Goal: Transaction & Acquisition: Subscribe to service/newsletter

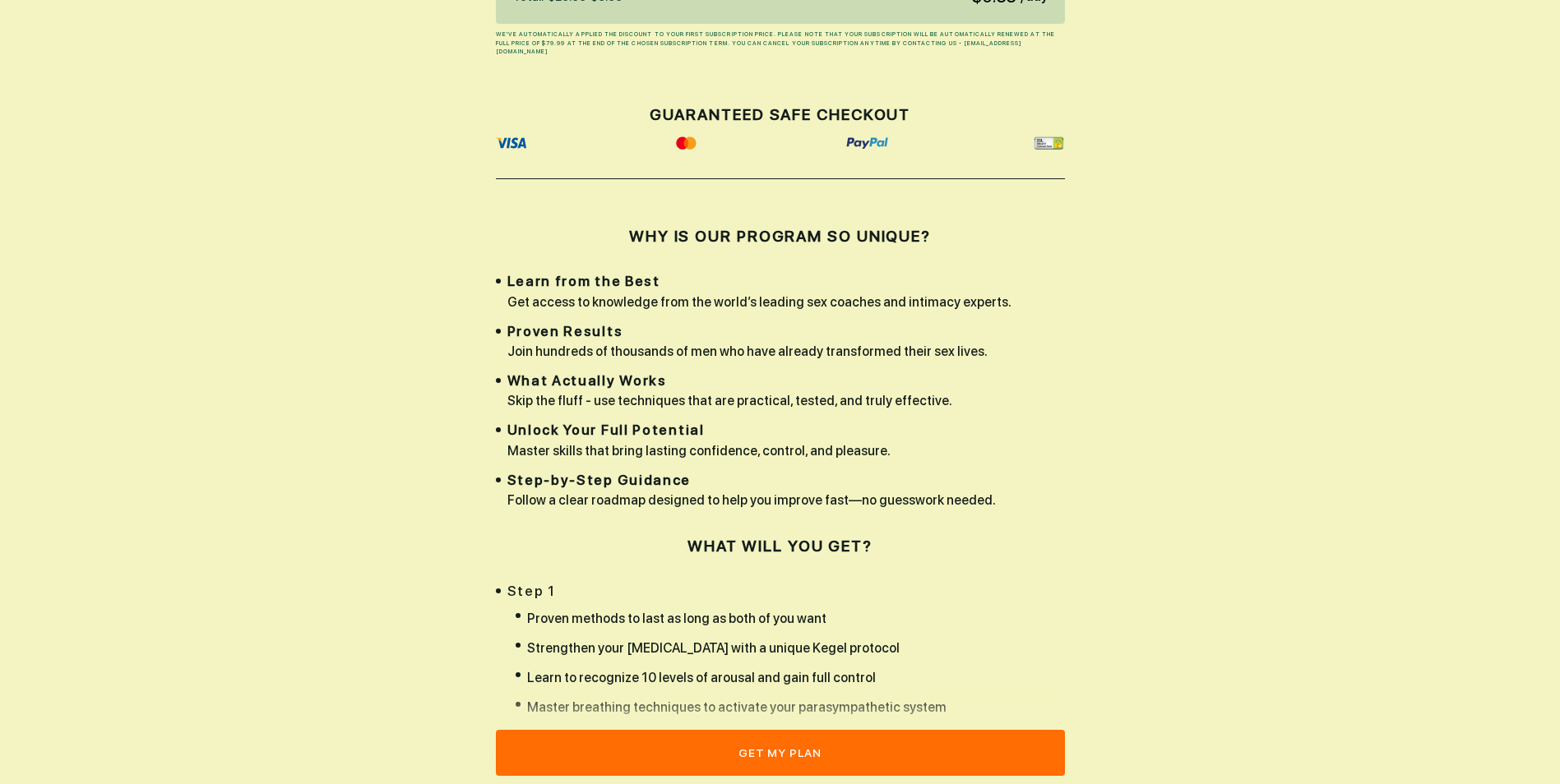
scroll to position [411, 0]
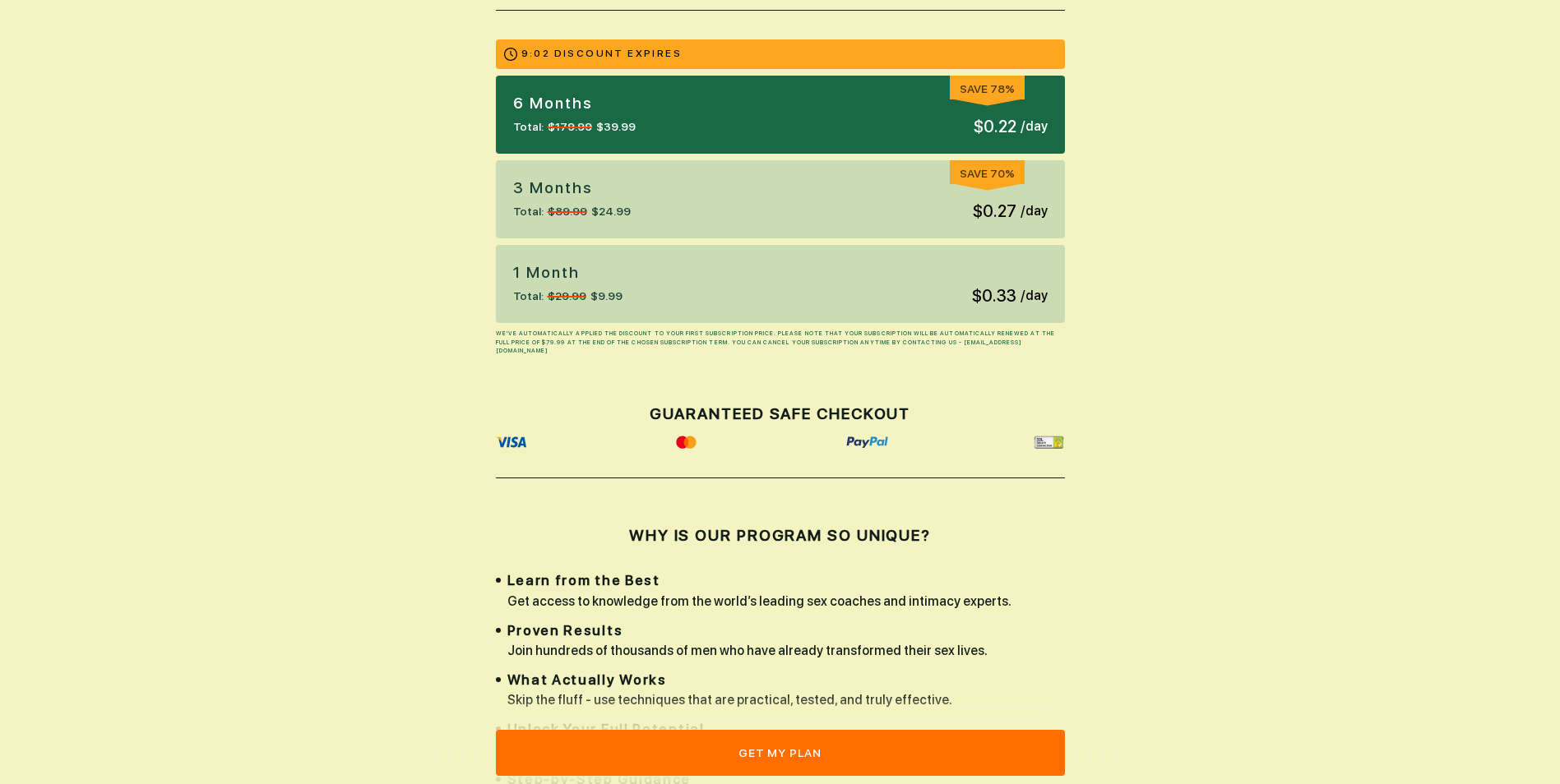
click at [609, 295] on span "$9.99" at bounding box center [606, 296] width 32 height 17
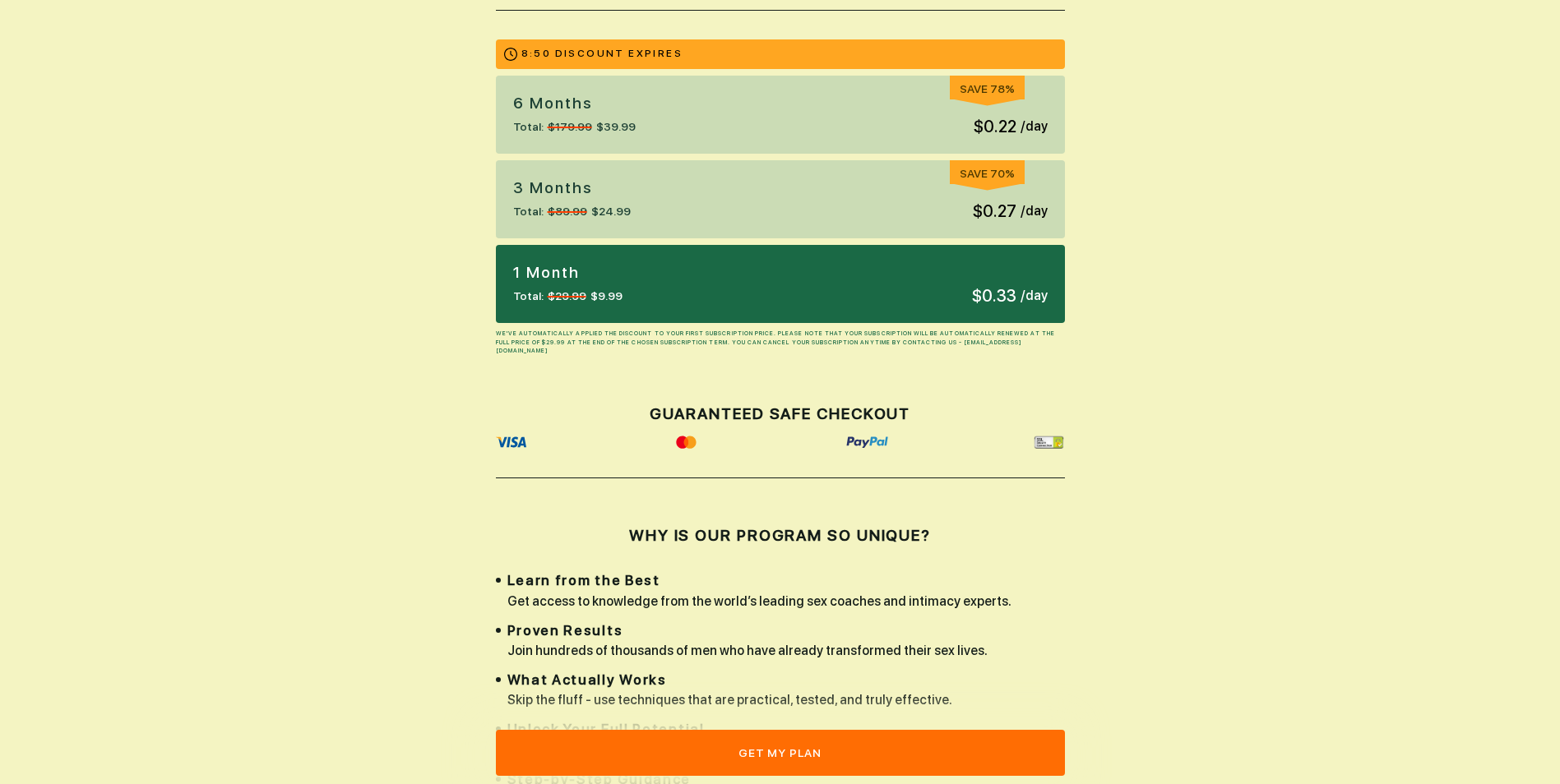
click at [807, 759] on button "get my plan" at bounding box center [781, 752] width 569 height 46
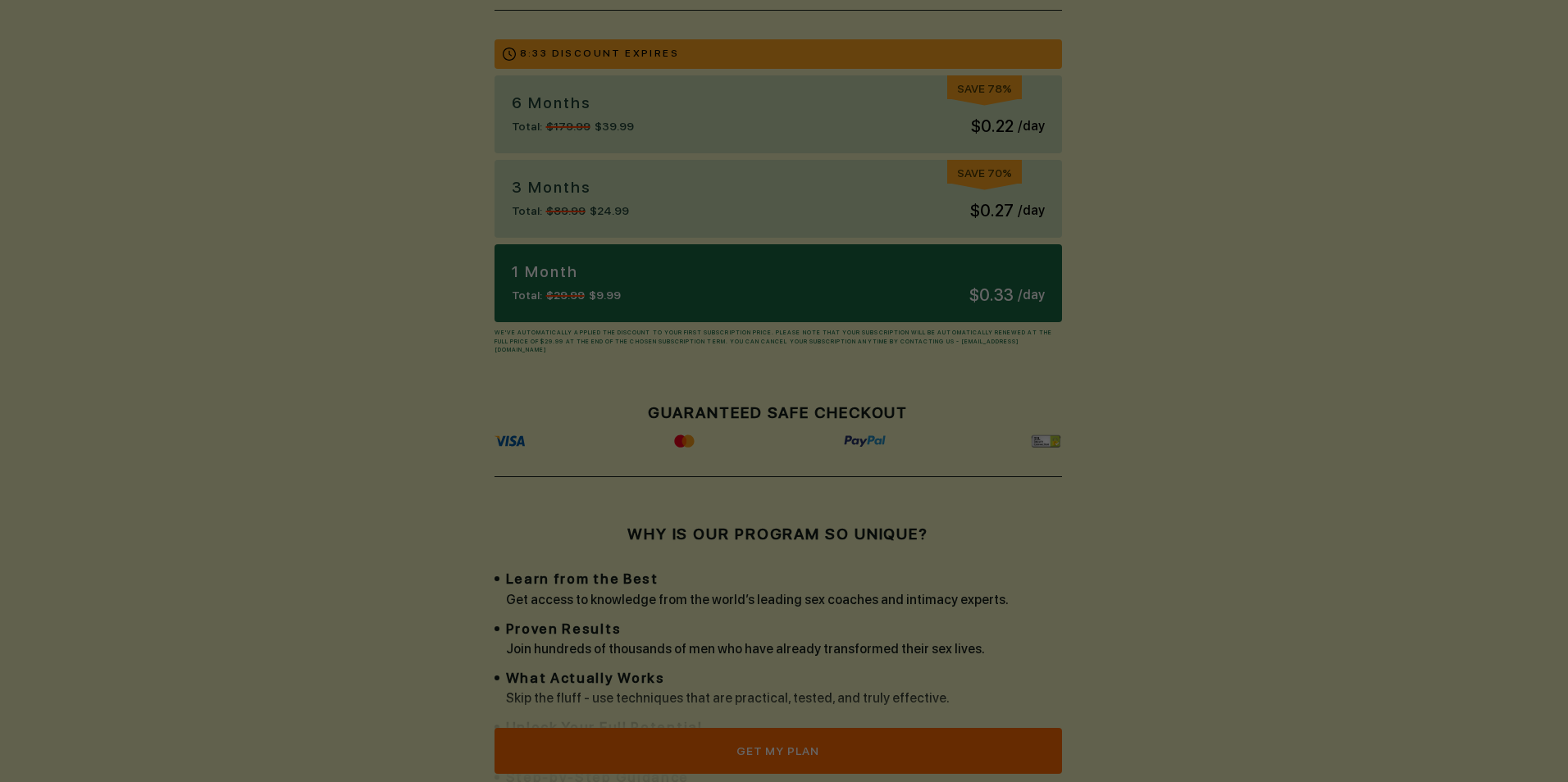
click at [862, 270] on div at bounding box center [784, 391] width 1568 height 881
click at [791, 752] on button "get my plan" at bounding box center [779, 750] width 568 height 46
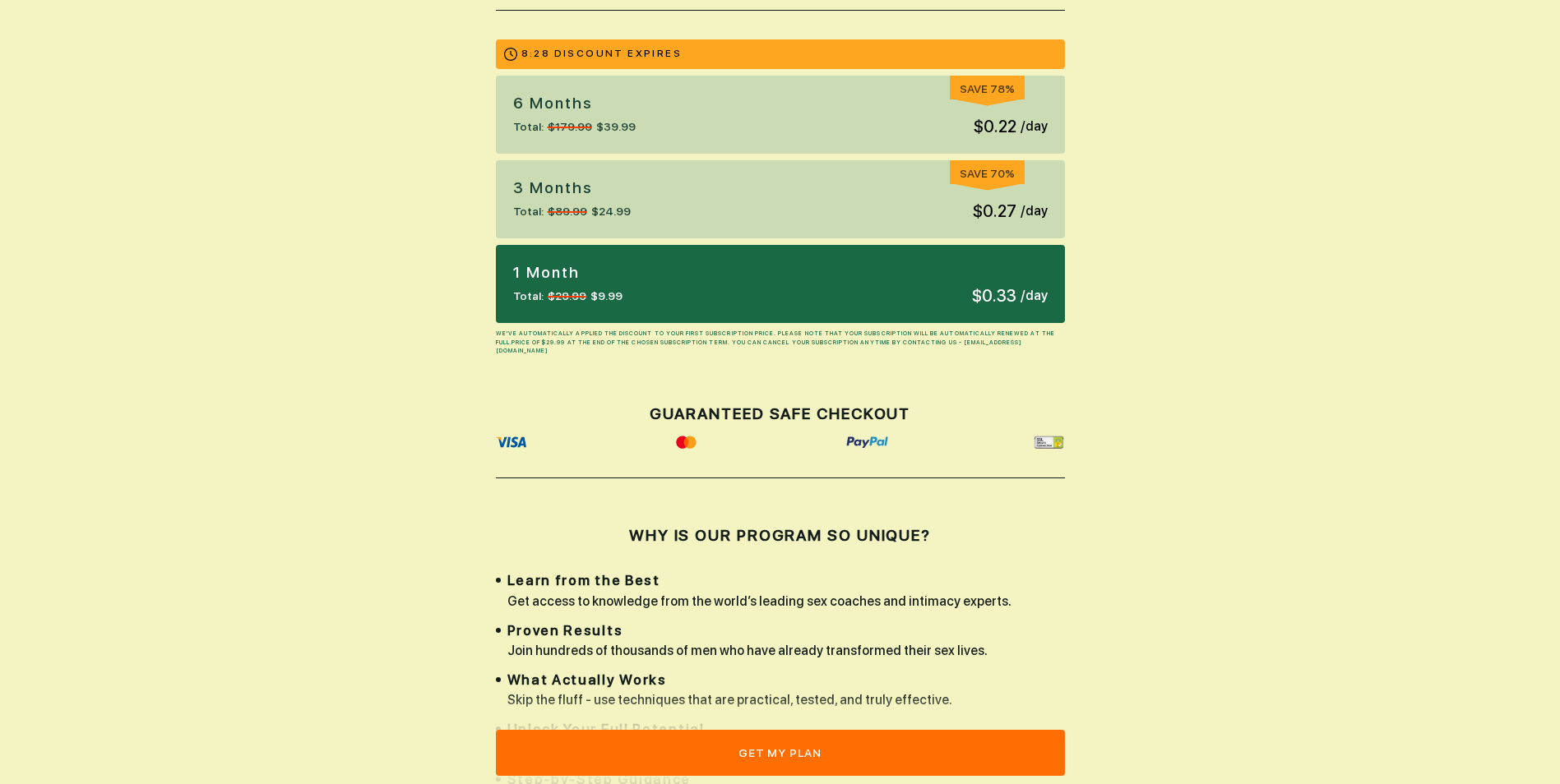
click at [811, 296] on div at bounding box center [780, 392] width 1560 height 883
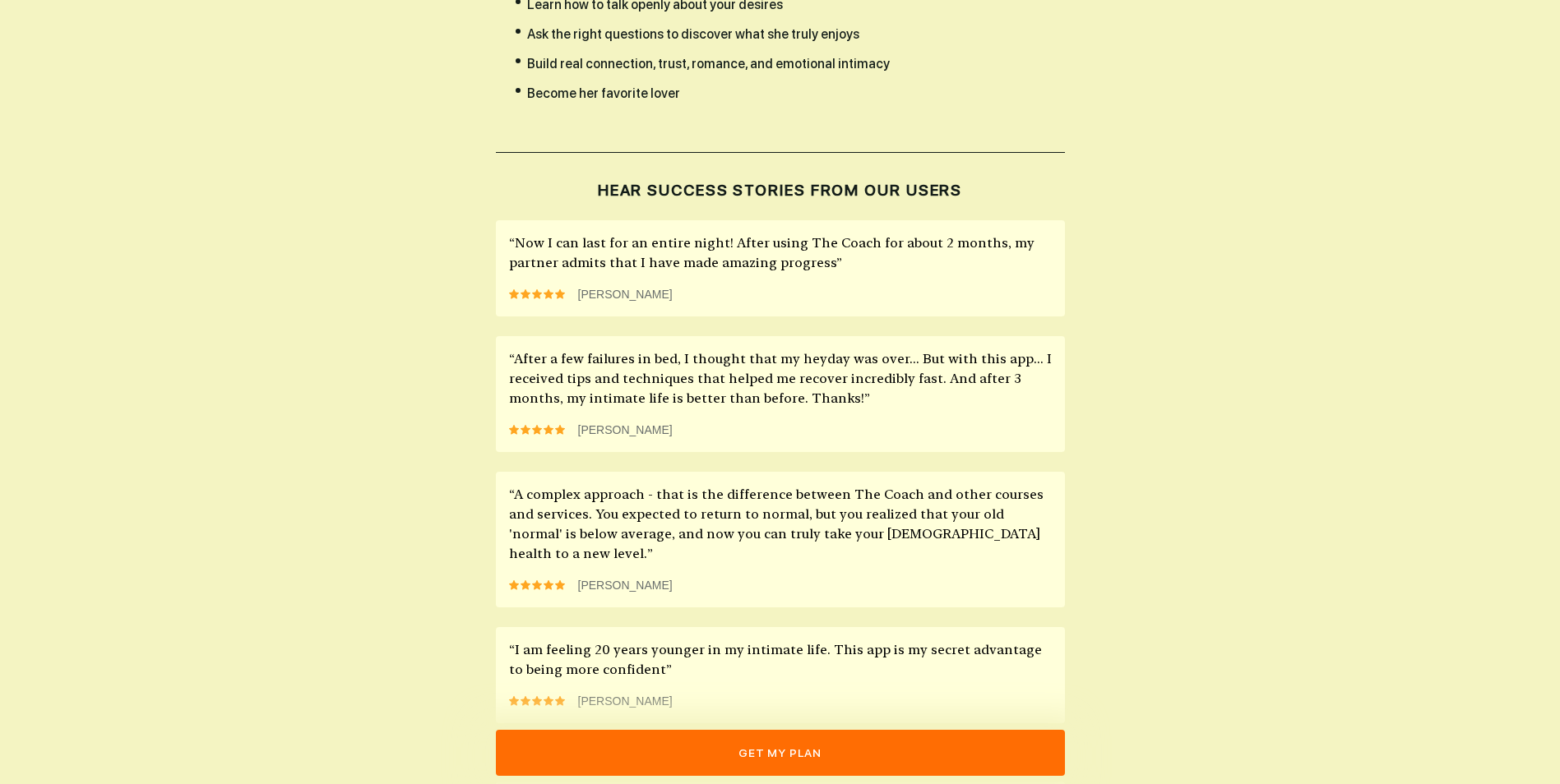
scroll to position [1895, 0]
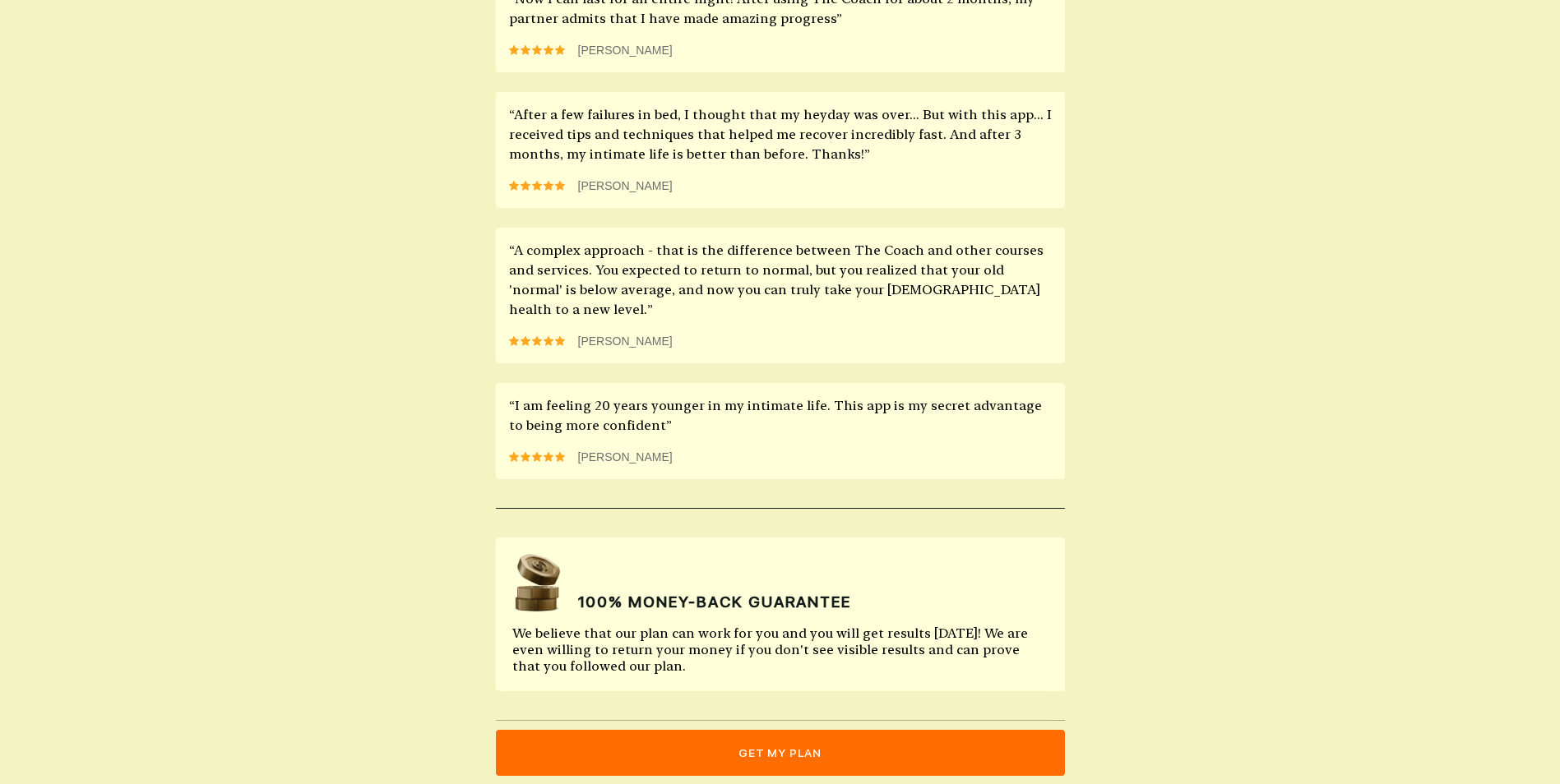
click at [754, 754] on div at bounding box center [780, 392] width 1560 height 883
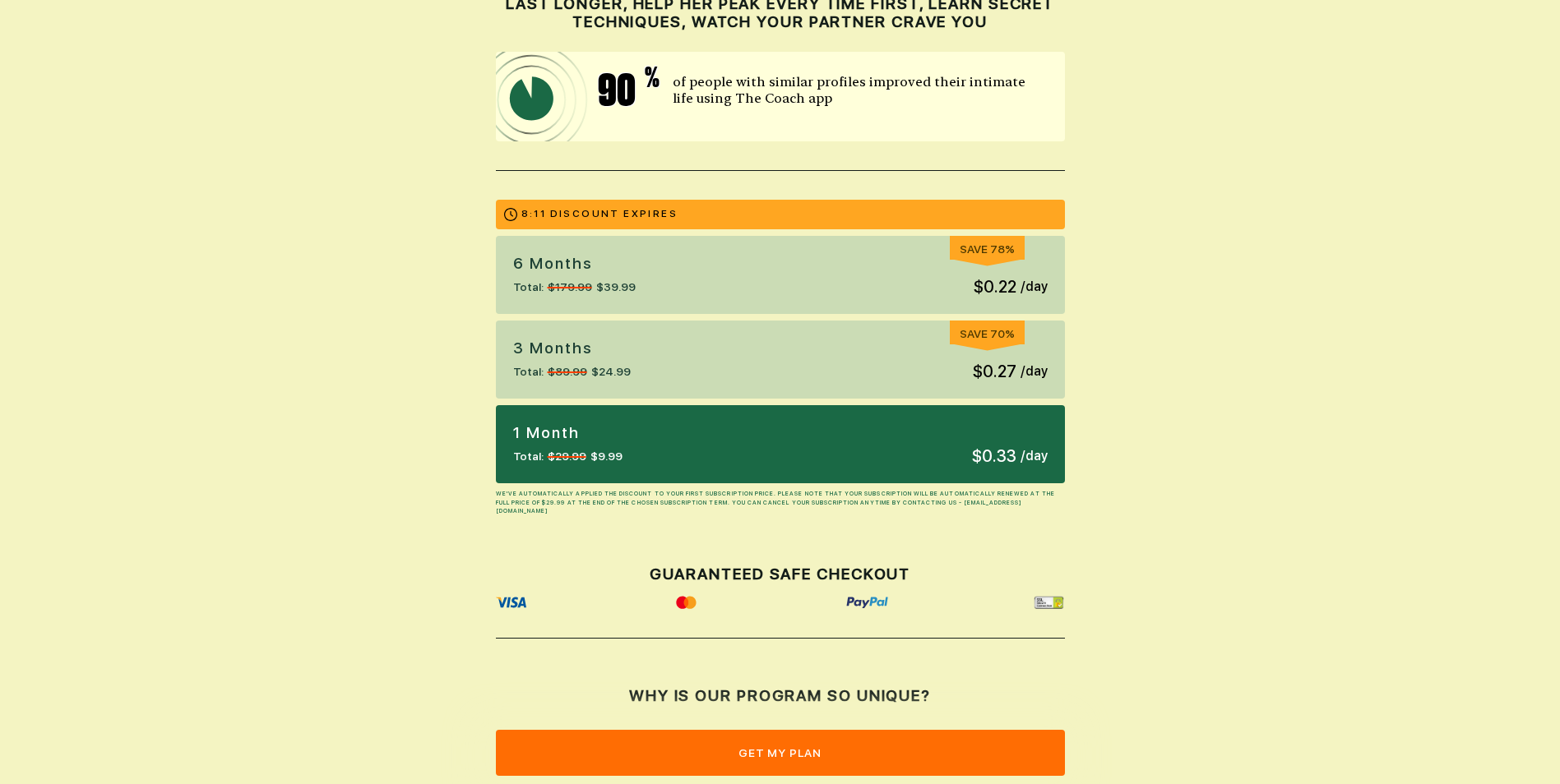
scroll to position [0, 0]
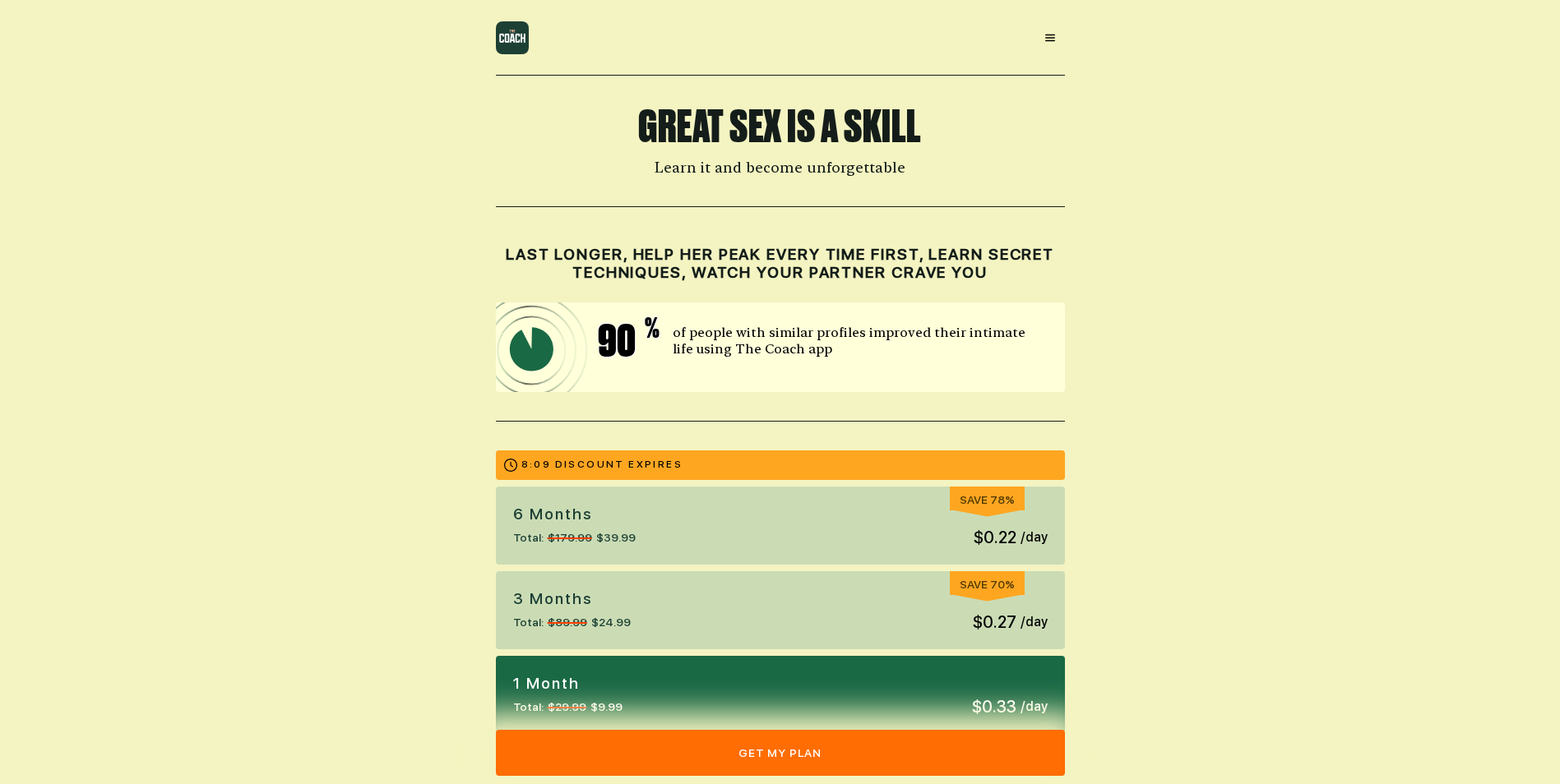
click at [693, 517] on div "Select a payment method TOTAL $9.99 Visa MasterCard Union Pay American Express …" at bounding box center [780, 623] width 1520 height 282
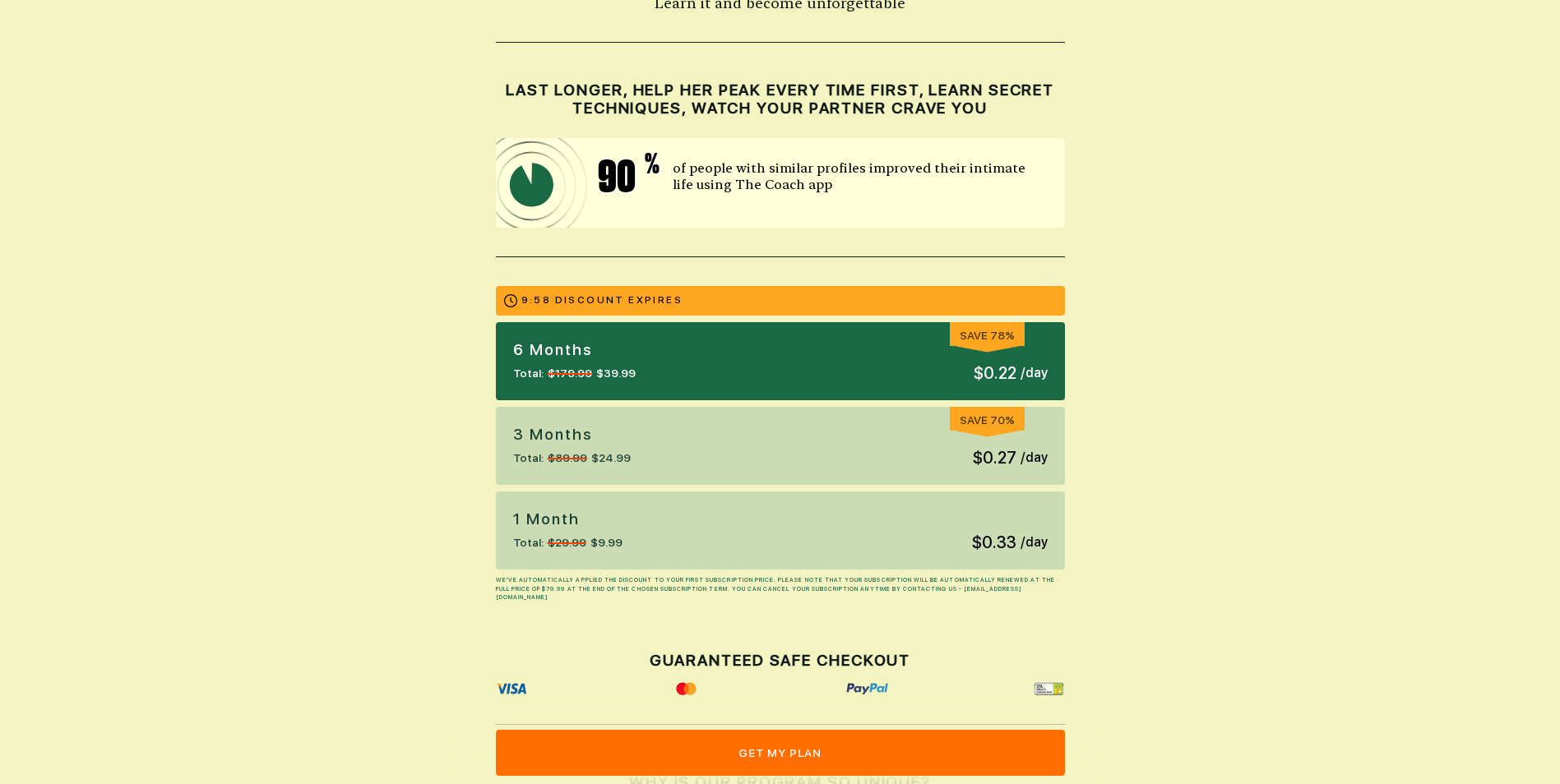
scroll to position [411, 0]
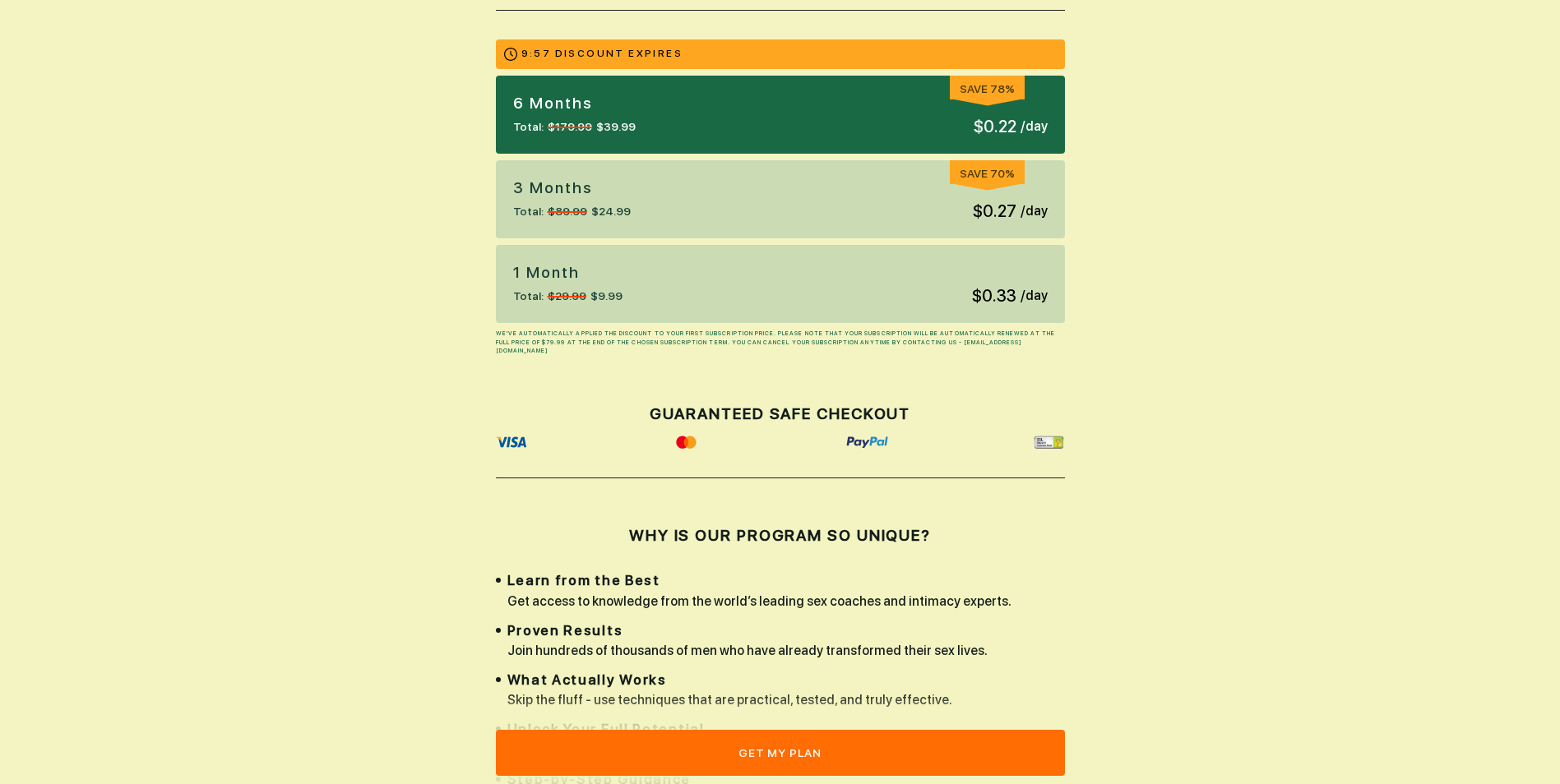
click at [763, 279] on div "1 Month Total: $29.99 $9.99 $0.33 / day" at bounding box center [781, 284] width 569 height 78
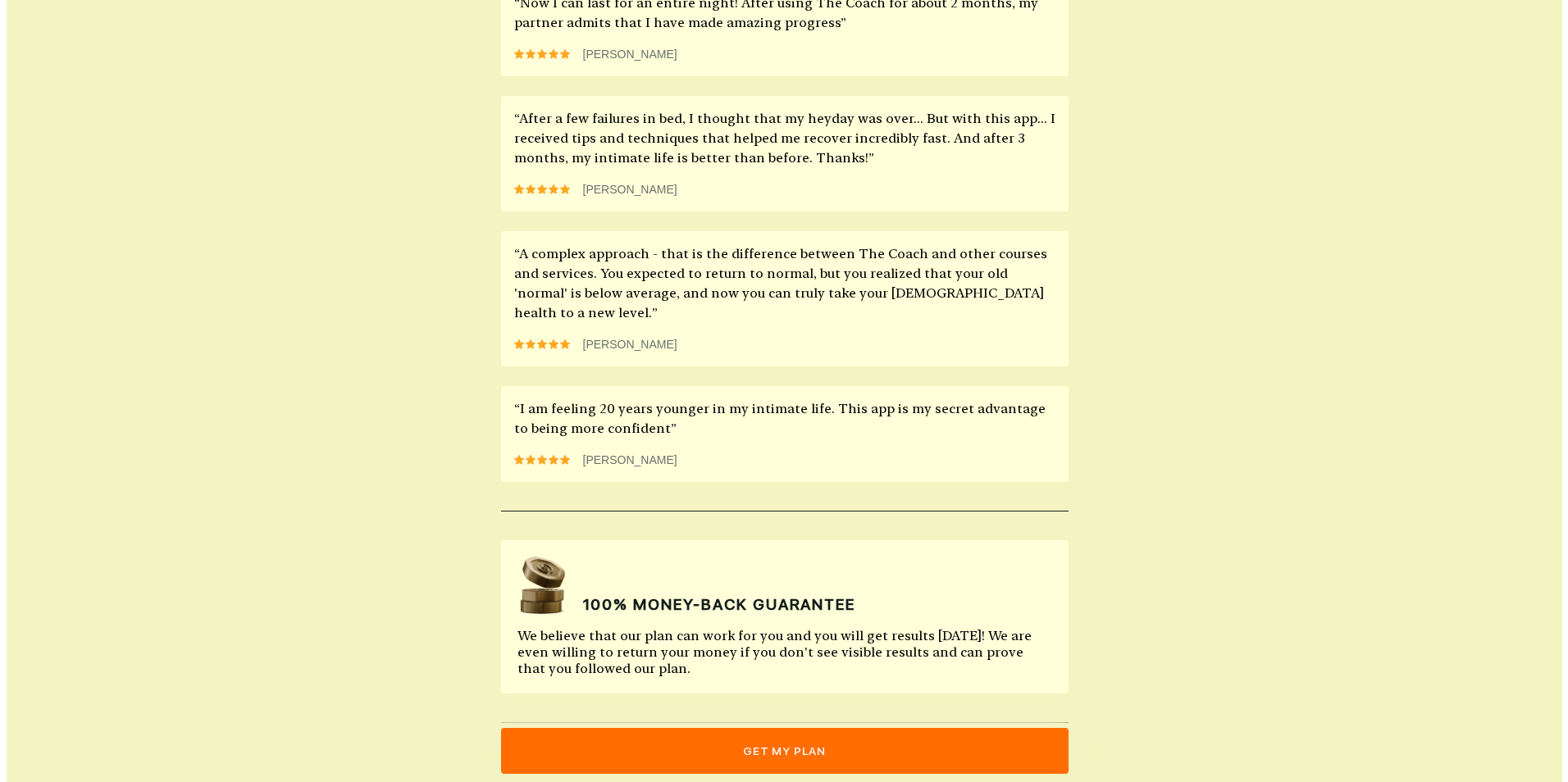
scroll to position [1890, 0]
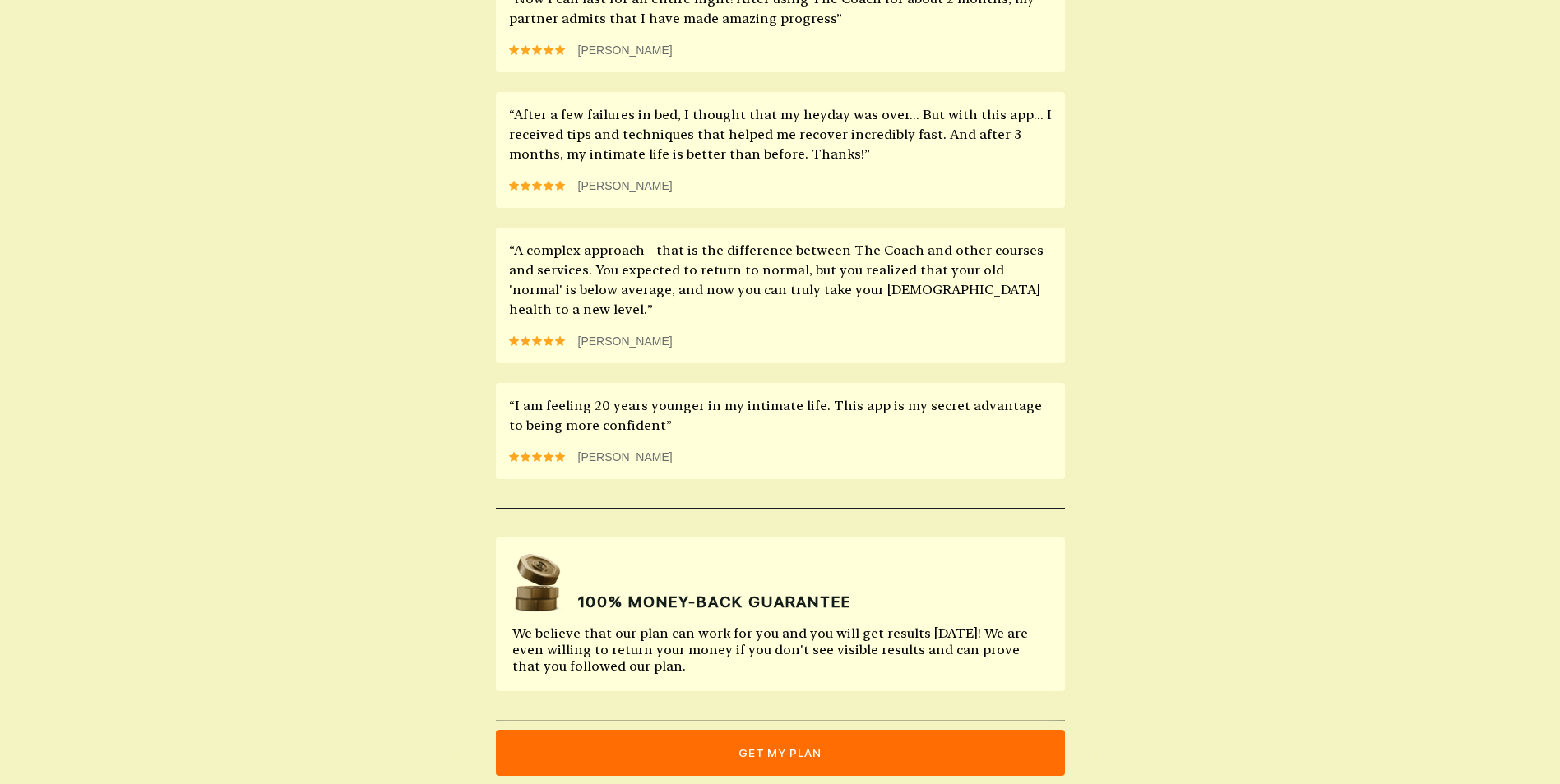
click at [764, 748] on button "get my plan" at bounding box center [781, 752] width 569 height 46
